Goal: Find specific page/section: Find specific page/section

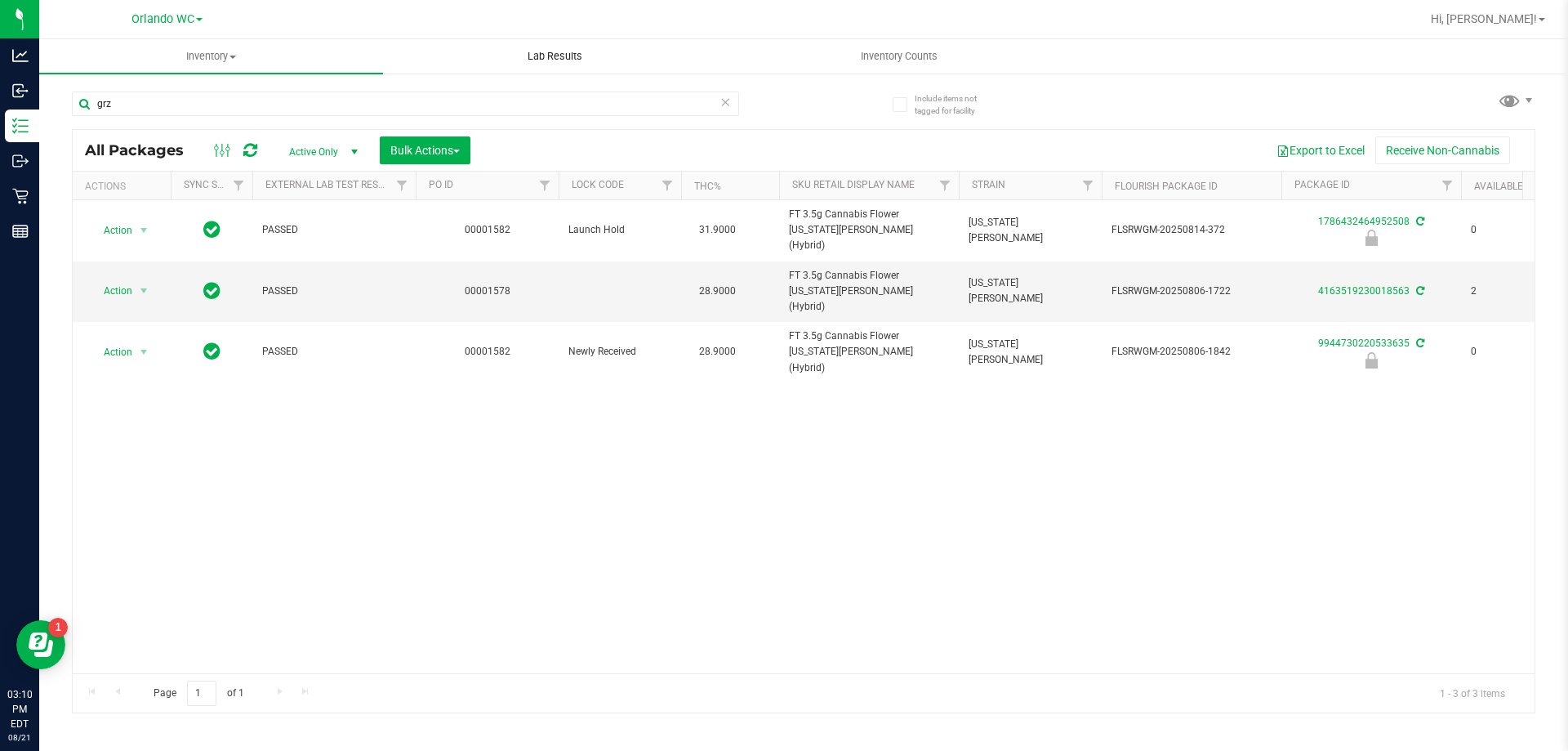
scroll to position [0, 24]
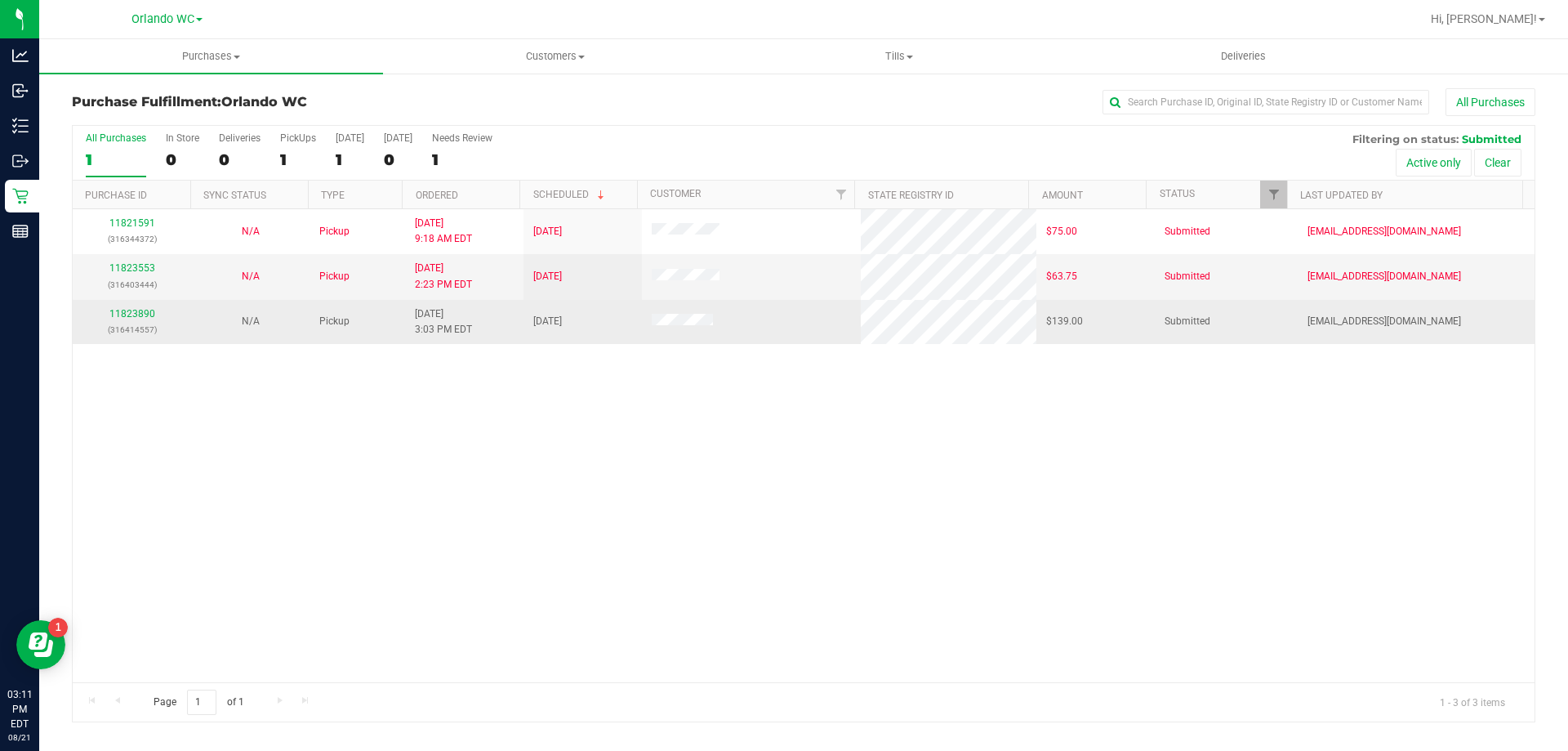
click at [123, 323] on p "(316414557)" at bounding box center [132, 329] width 98 height 16
click at [132, 307] on div "11823890 (316414557)" at bounding box center [132, 322] width 98 height 31
click at [136, 305] on td "11823890 (316414557)" at bounding box center [131, 322] width 118 height 44
click at [140, 312] on link "11823890" at bounding box center [132, 313] width 46 height 11
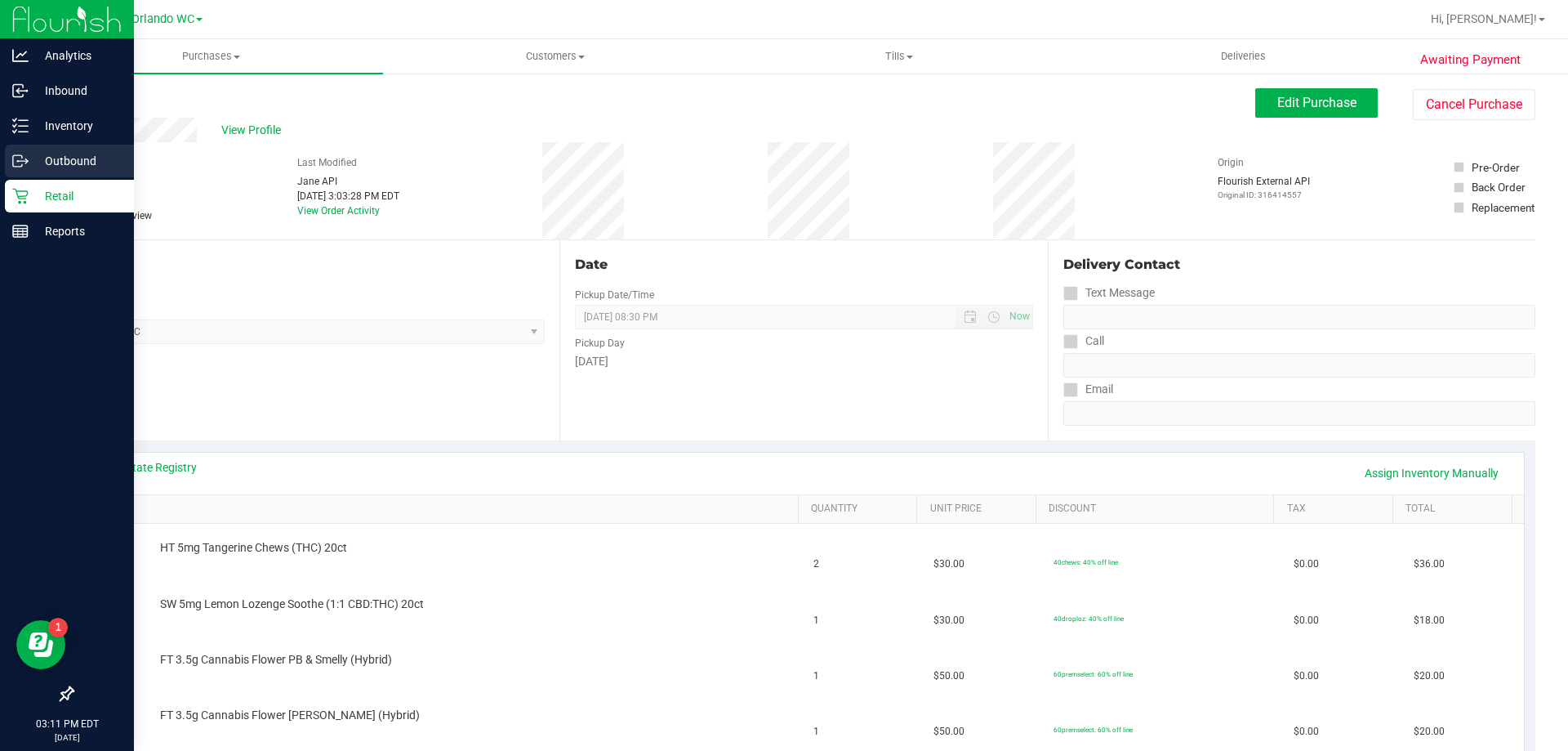
click at [31, 178] on link "Outbound" at bounding box center [67, 163] width 134 height 35
